Goal: Task Accomplishment & Management: Use online tool/utility

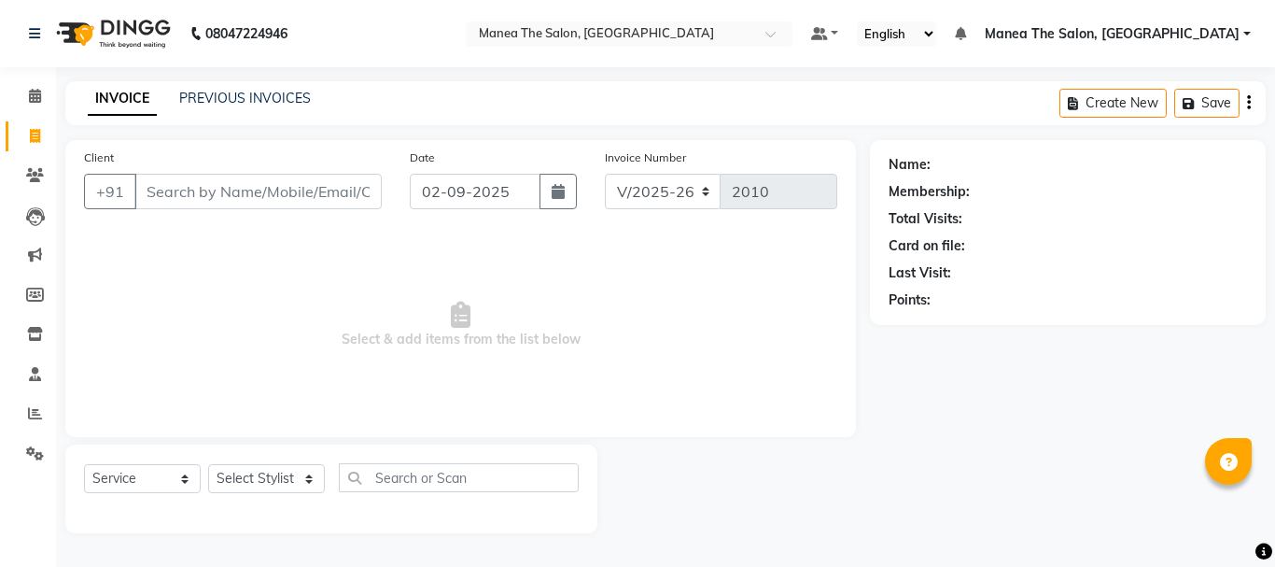
select select "7351"
select select "service"
click at [38, 415] on icon at bounding box center [35, 413] width 14 height 14
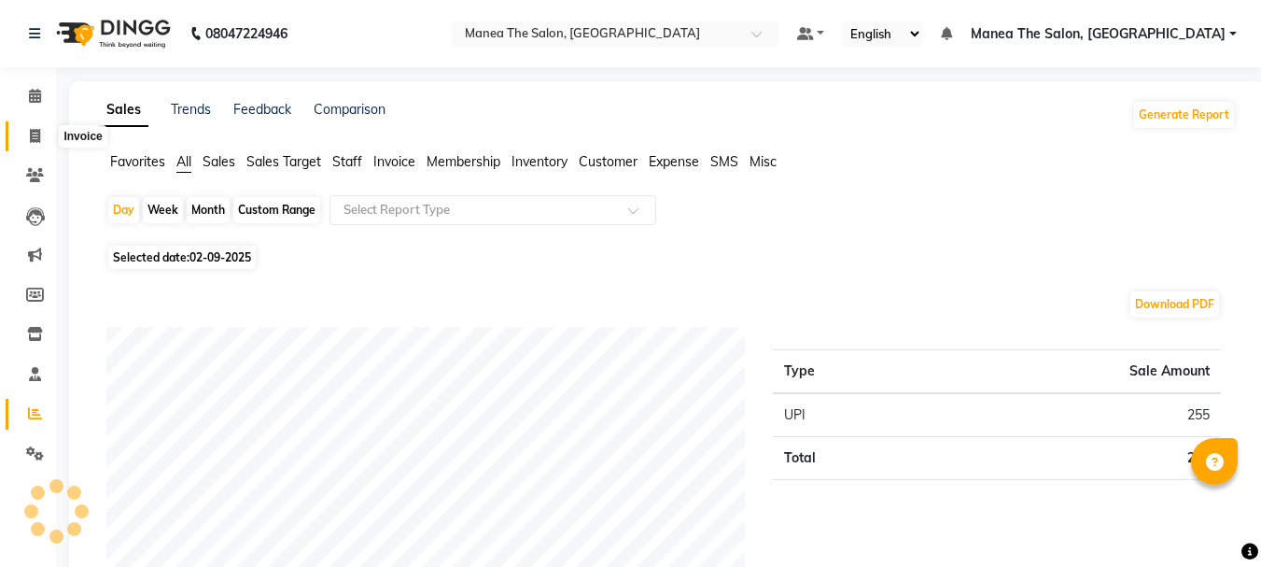
click at [32, 134] on icon at bounding box center [35, 136] width 10 height 14
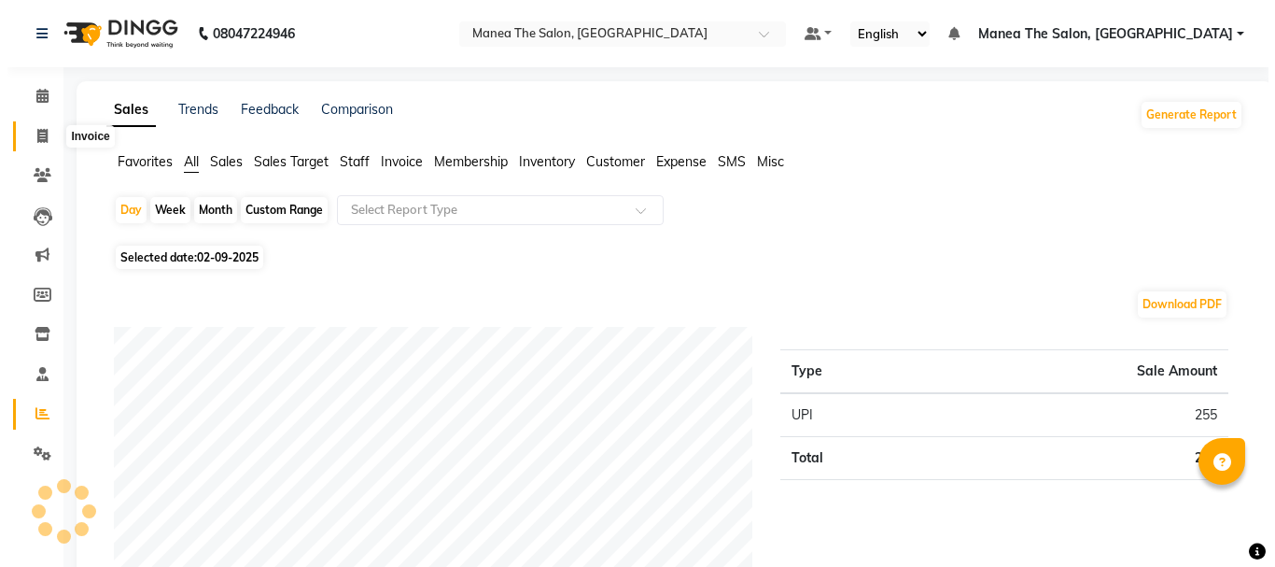
select select "service"
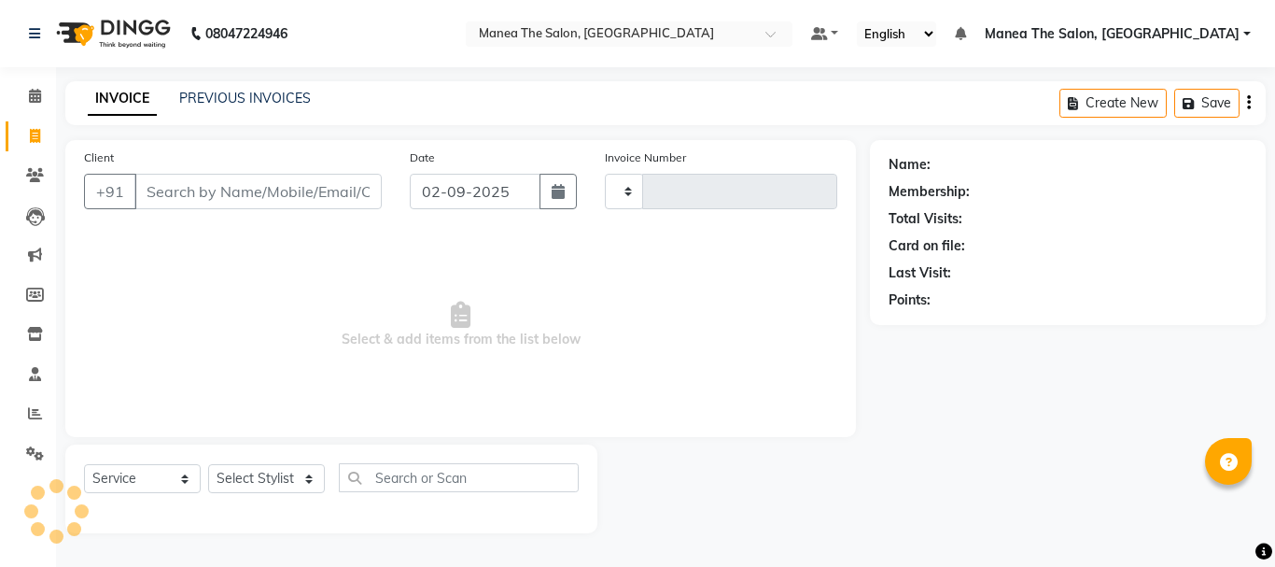
type input "2010"
select select "7351"
